Goal: Transaction & Acquisition: Subscribe to service/newsletter

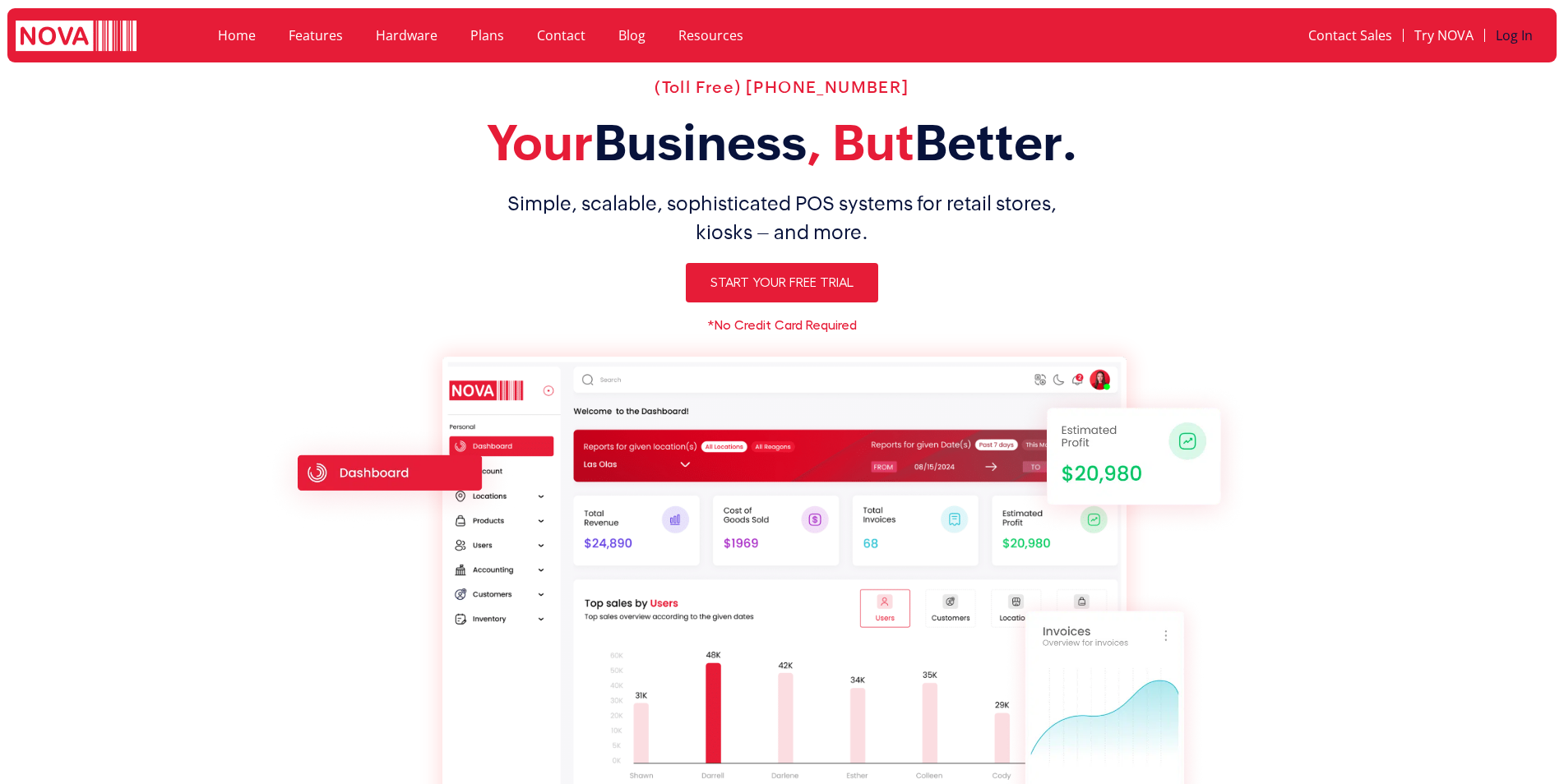
drag, startPoint x: 0, startPoint y: 0, endPoint x: 1500, endPoint y: 37, distance: 1500.5
click at [1500, 37] on link "Log In" at bounding box center [1514, 36] width 59 height 38
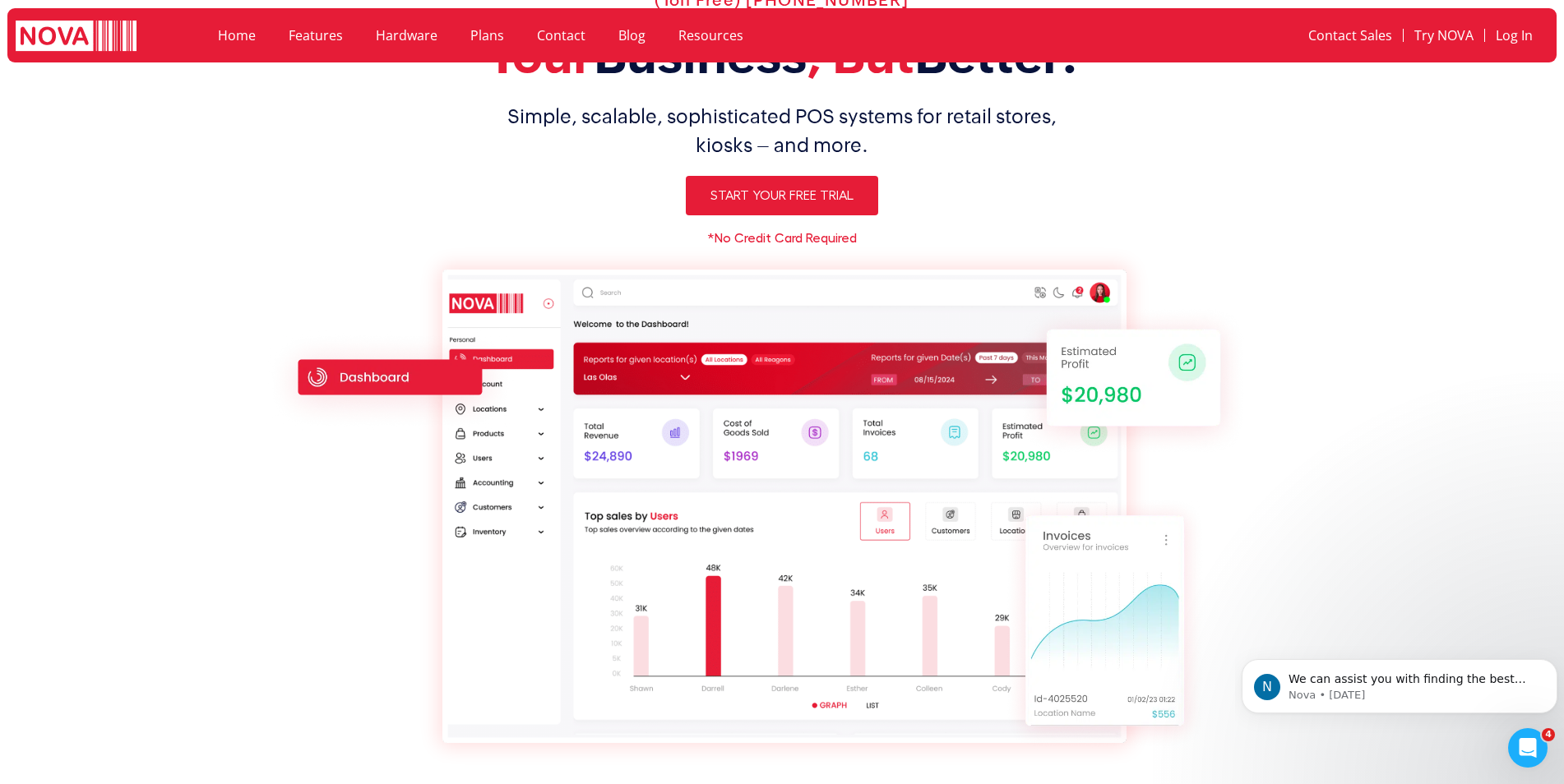
scroll to position [165, 0]
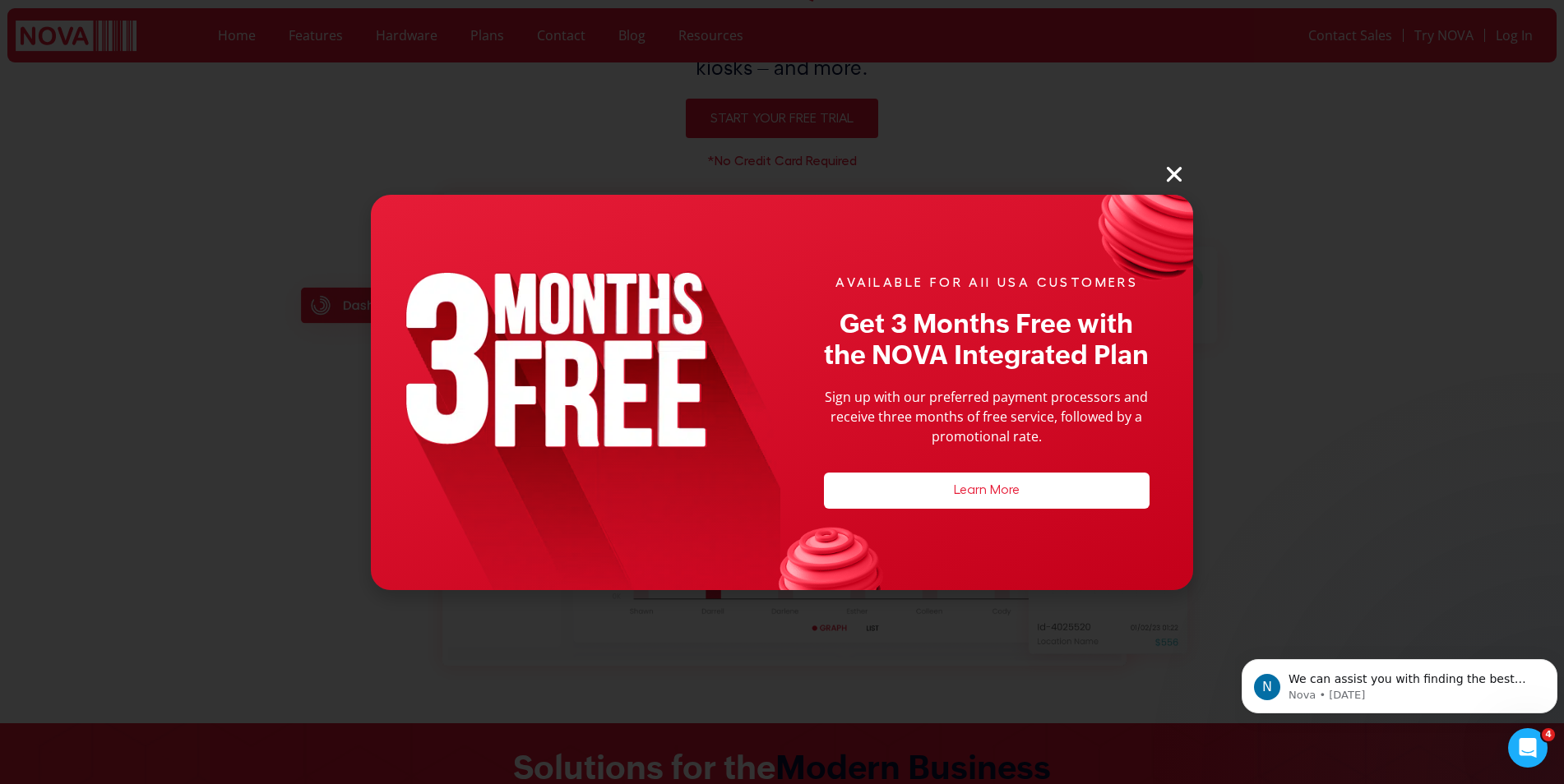
click at [1175, 180] on icon "Close" at bounding box center [1175, 175] width 22 height 22
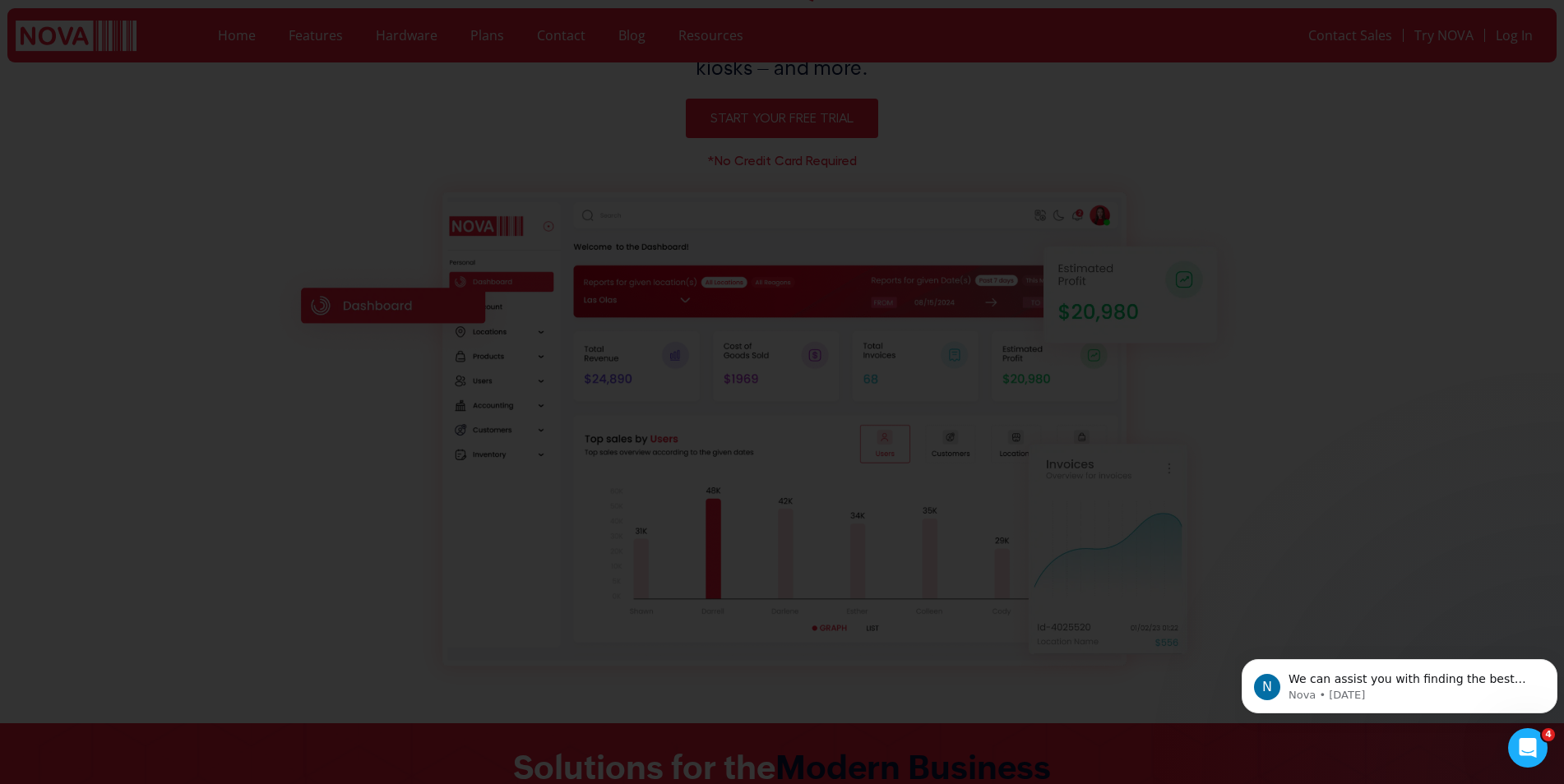
click at [1175, 168] on icon "Close" at bounding box center [1175, 175] width 22 height 22
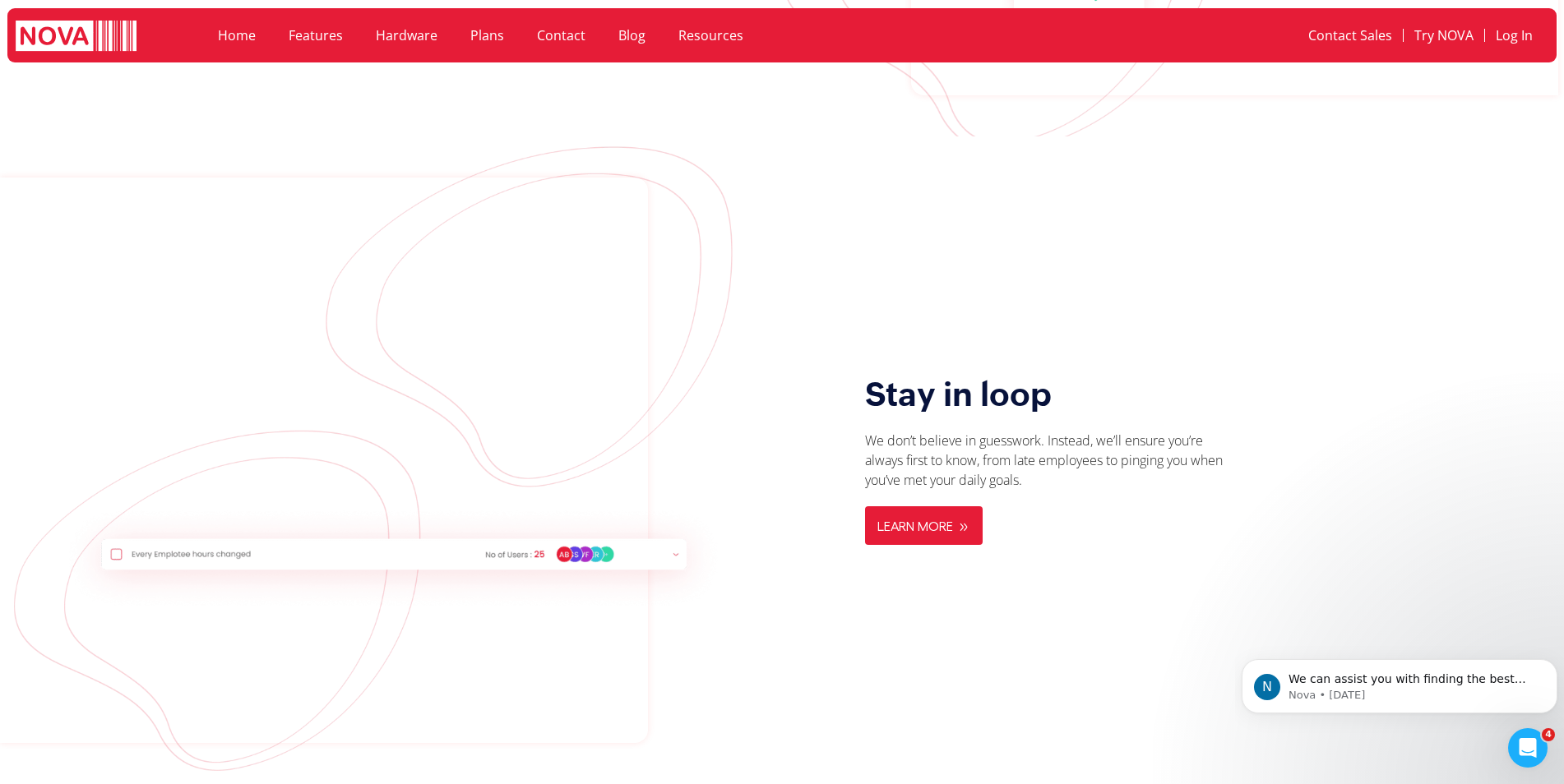
scroll to position [3370, 0]
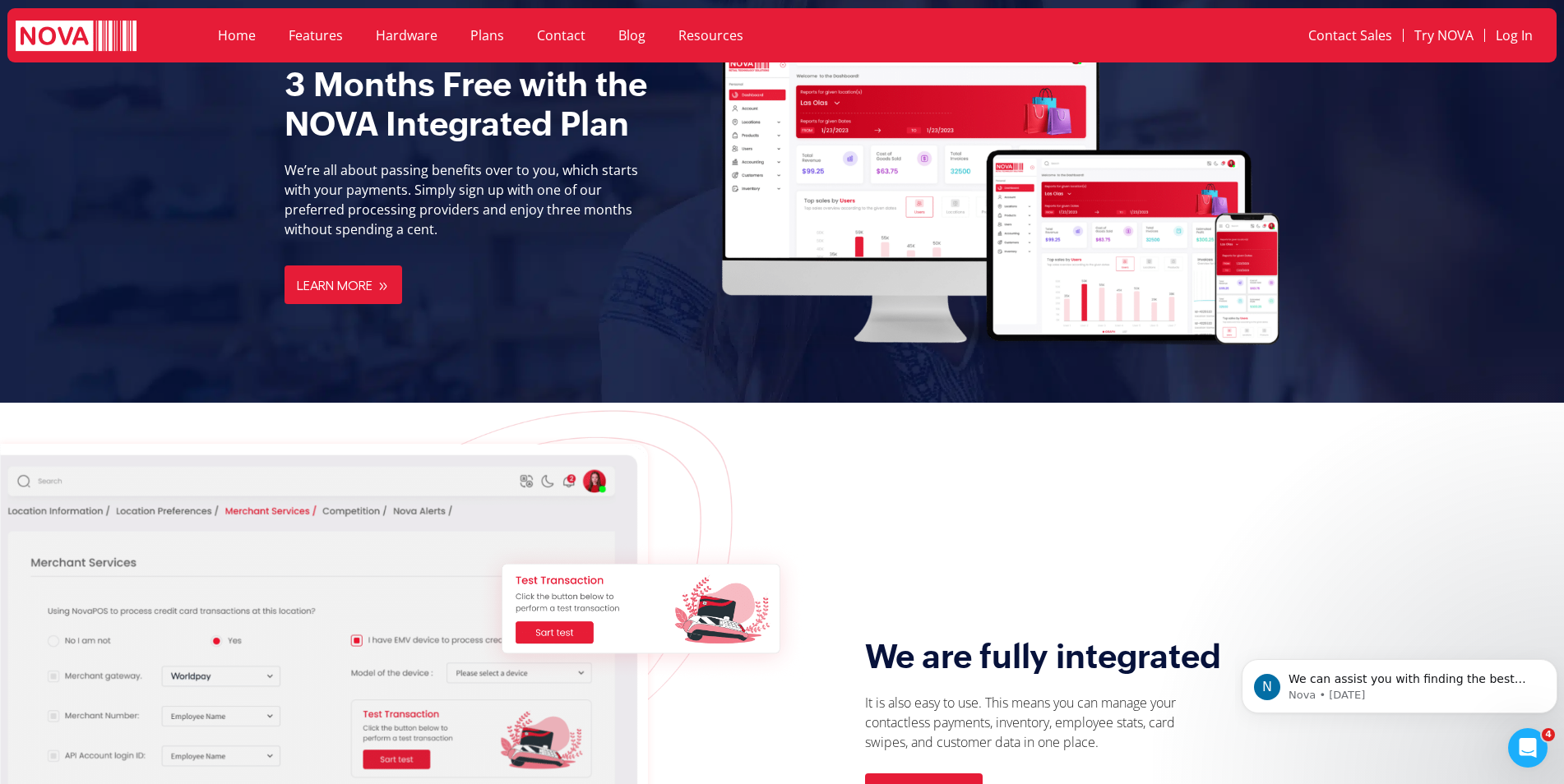
drag, startPoint x: 1374, startPoint y: 318, endPoint x: 1373, endPoint y: 268, distance: 50.0
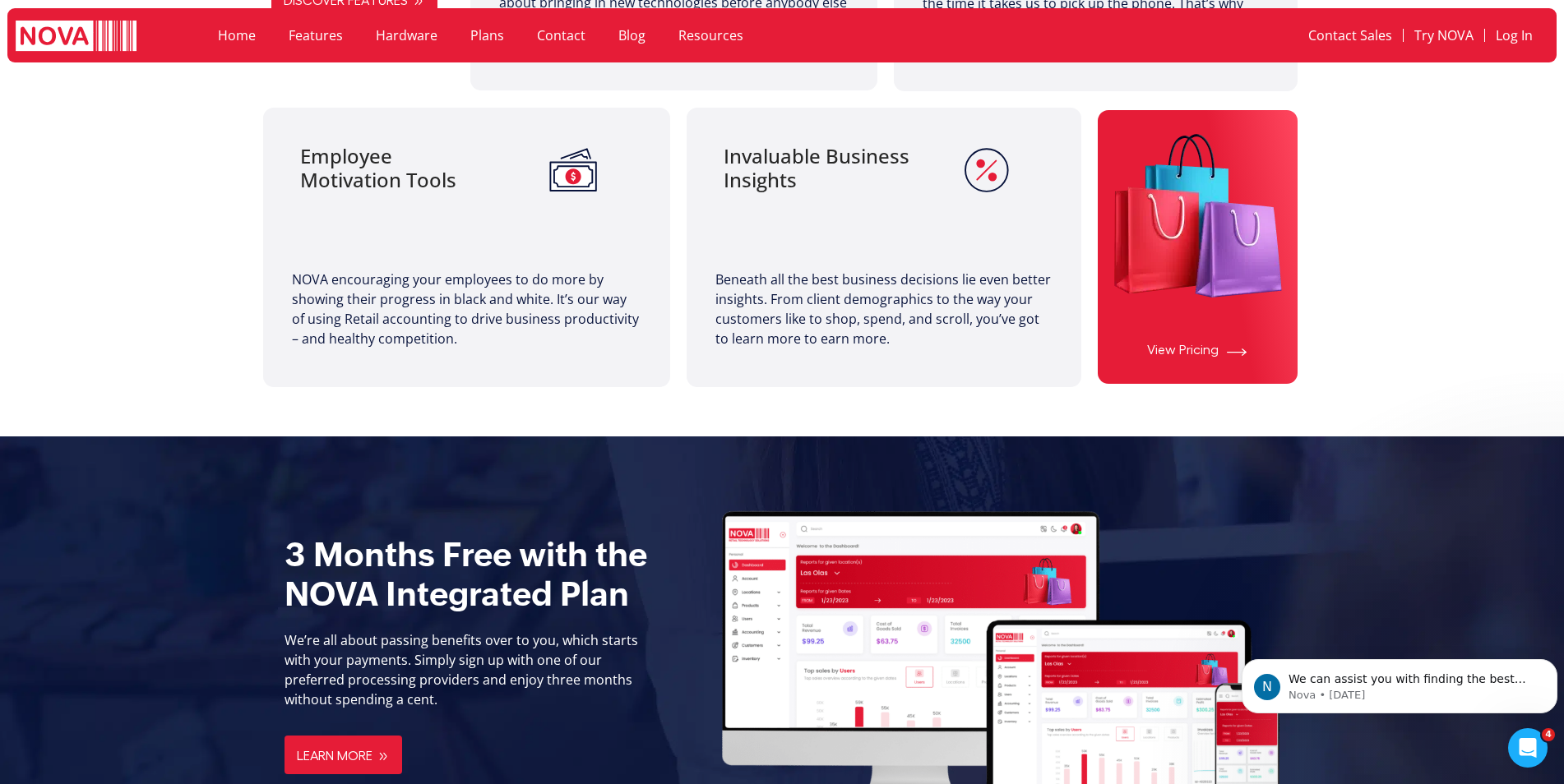
scroll to position [1218, 0]
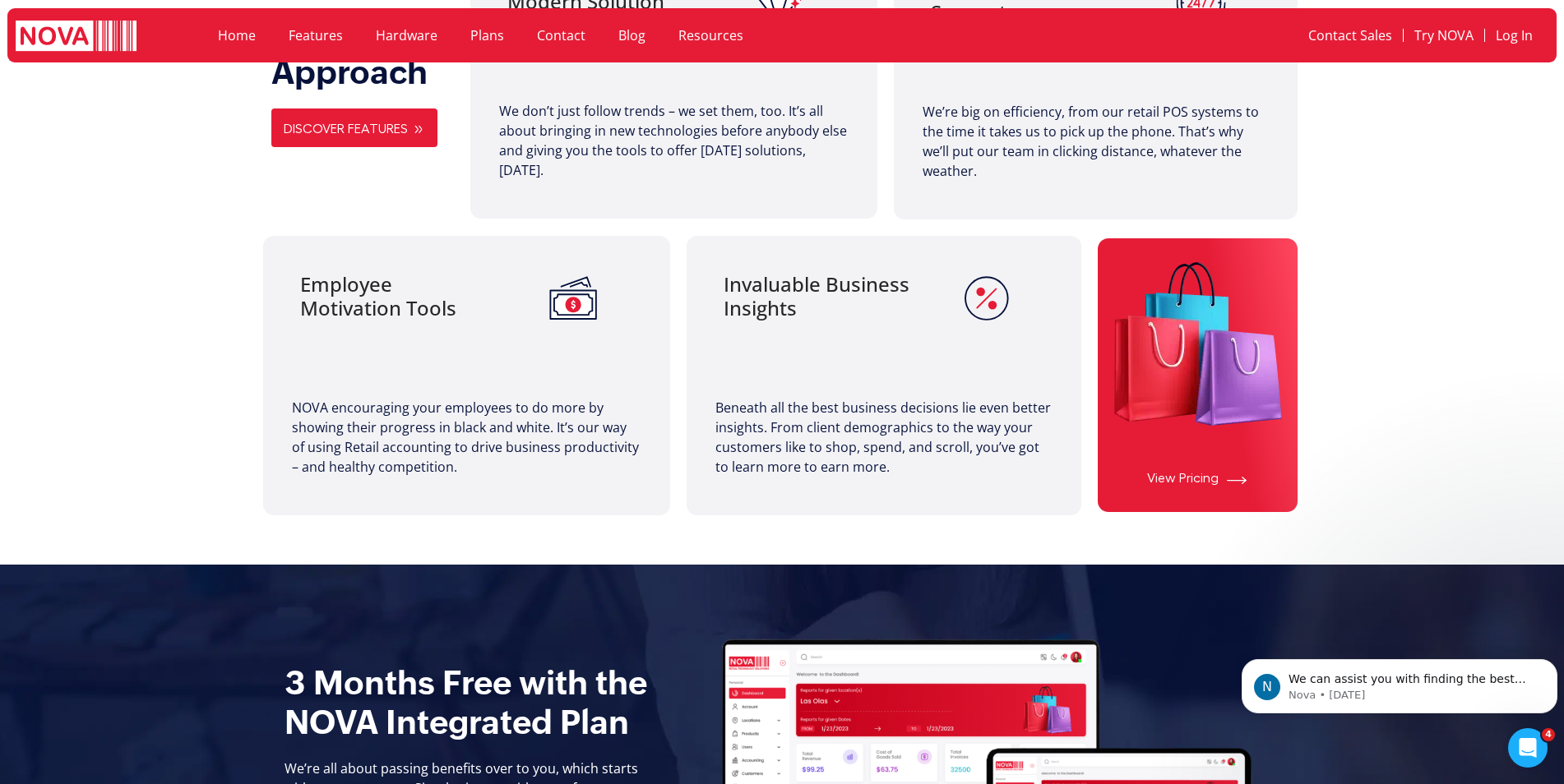
click at [306, 38] on link "Features" at bounding box center [316, 36] width 87 height 38
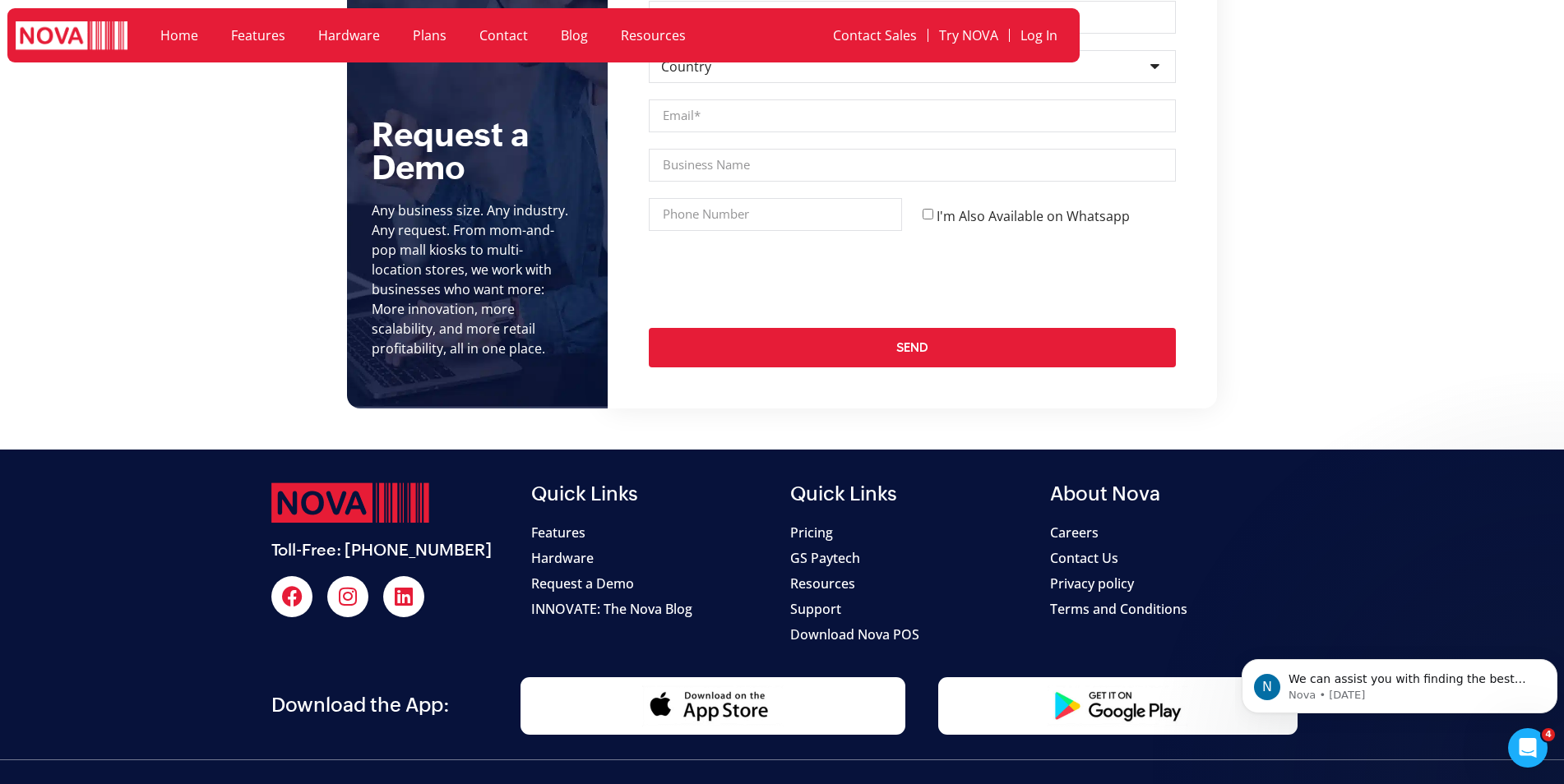
scroll to position [4621, 0]
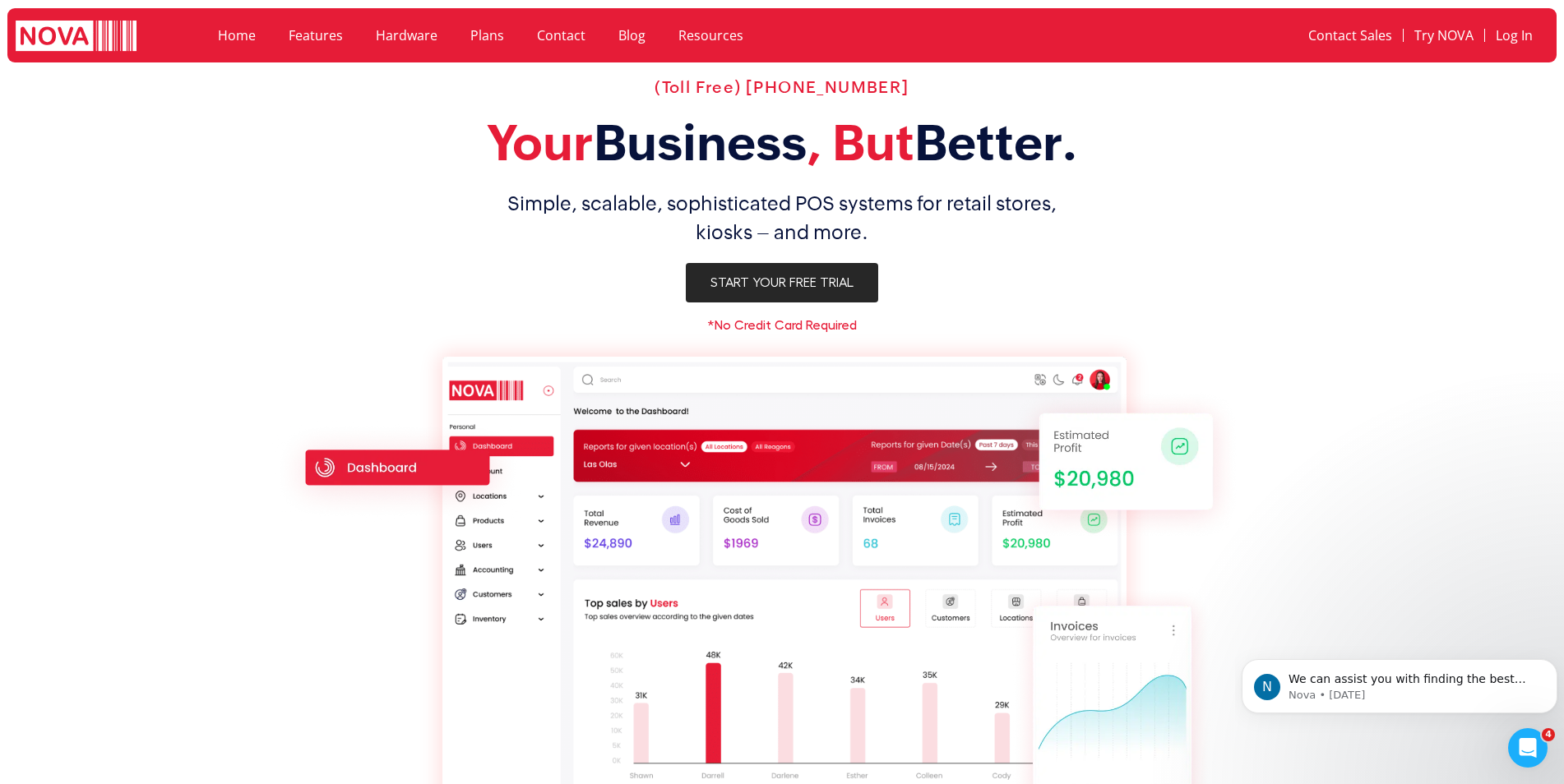
click at [761, 285] on span "Start Your Free Trial" at bounding box center [782, 282] width 143 height 13
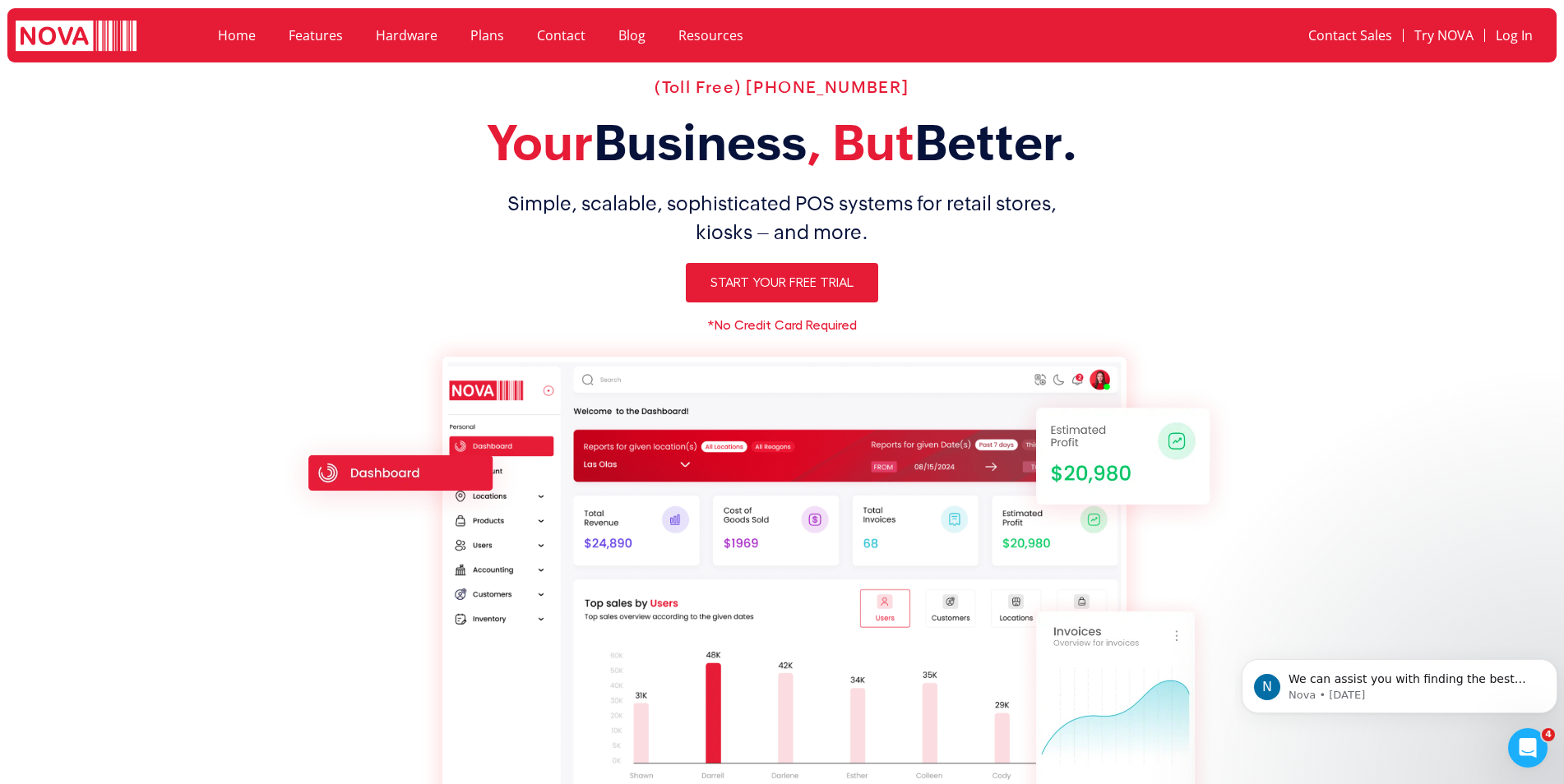
click at [469, 30] on link "Plans" at bounding box center [487, 36] width 67 height 38
